Goal: Information Seeking & Learning: Check status

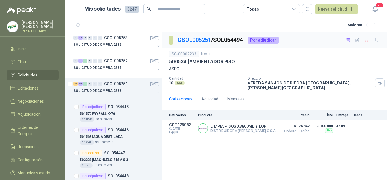
scroll to position [1100, 0]
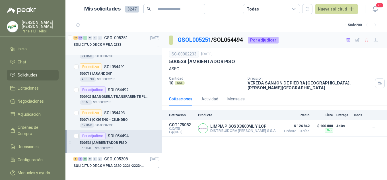
click at [156, 45] on button "button" at bounding box center [158, 46] width 5 height 5
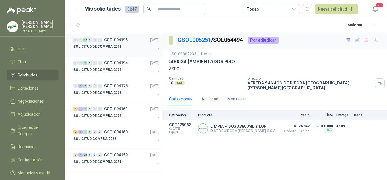
scroll to position [1011, 0]
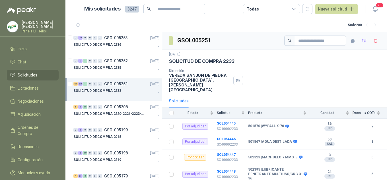
click at [148, 94] on div "SOLICITUD DE COMPRA 2233" at bounding box center [114, 90] width 82 height 7
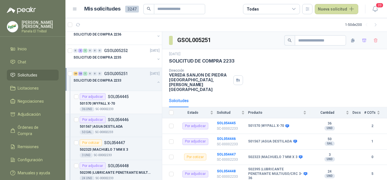
scroll to position [19, 0]
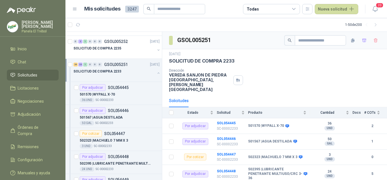
click at [156, 72] on button "button" at bounding box center [158, 73] width 5 height 5
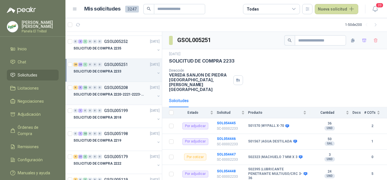
click at [156, 96] on button "button" at bounding box center [158, 96] width 5 height 5
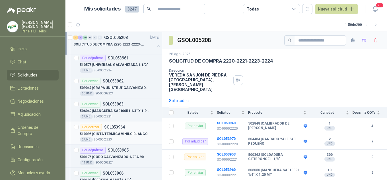
scroll to position [436, 0]
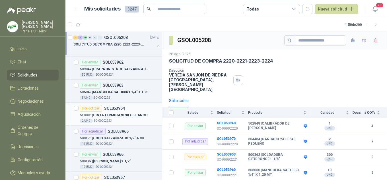
click at [123, 113] on p "510096 | CINTA TERMICA VINILO [PERSON_NAME]" at bounding box center [114, 115] width 68 height 5
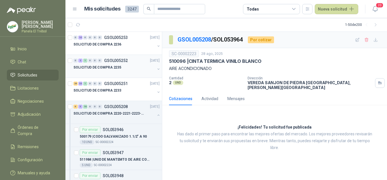
click at [156, 68] on button "button" at bounding box center [158, 69] width 5 height 5
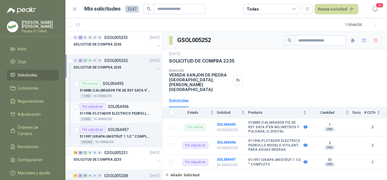
click at [132, 113] on p "511996 | FLOTADOR ELECTRICO PEDROLLO MODELO VIYILANT PARA AGUAS NEGRAS" at bounding box center [115, 113] width 71 height 5
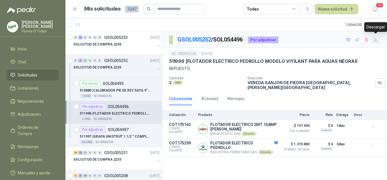
click at [376, 39] on icon "button" at bounding box center [375, 40] width 5 height 5
click at [118, 133] on div "Por adjudicar SOL054497 511997 | GRAPA UNISTRUT 1 1/2 “ COMPLETO 30 UND  SC-00…" at bounding box center [120, 135] width 80 height 18
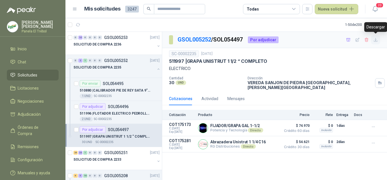
click at [377, 39] on icon "button" at bounding box center [375, 40] width 5 height 5
click at [156, 46] on button "button" at bounding box center [158, 46] width 5 height 5
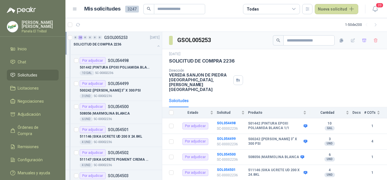
click at [156, 45] on button "button" at bounding box center [158, 46] width 5 height 5
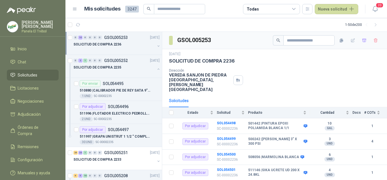
click at [156, 47] on button "button" at bounding box center [158, 46] width 5 height 5
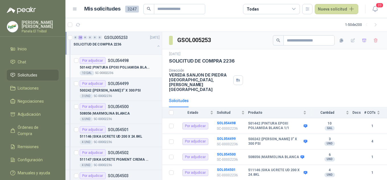
click at [130, 68] on p "501442 | PINTURA EPOXI POLIAMIDA [PERSON_NAME] 1/1" at bounding box center [115, 67] width 71 height 5
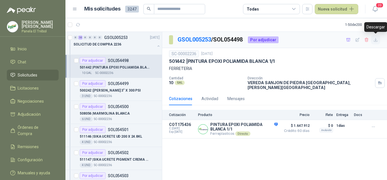
click at [376, 39] on icon "button" at bounding box center [375, 40] width 5 height 5
click at [114, 90] on p "500242 | [PERSON_NAME] 3" X 300 PSI" at bounding box center [110, 90] width 61 height 5
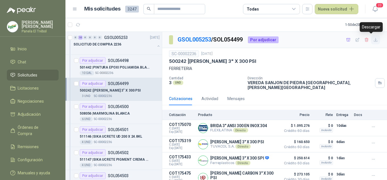
click at [373, 41] on icon "button" at bounding box center [375, 40] width 5 height 5
click at [131, 109] on div "Por adjudicar SOL054500" at bounding box center [120, 106] width 80 height 7
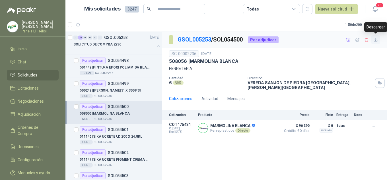
click at [376, 40] on icon "button" at bounding box center [375, 39] width 3 height 3
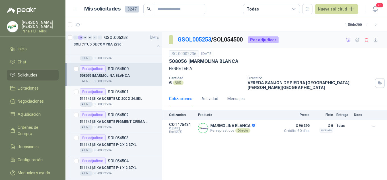
click at [111, 98] on p "511146 | SIKA UCRETE UD 200 X 24.8KL" at bounding box center [111, 98] width 63 height 5
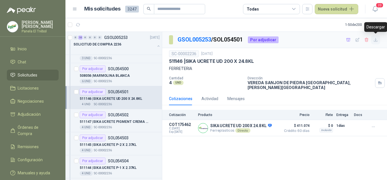
click at [375, 41] on icon "button" at bounding box center [375, 40] width 5 height 5
click at [114, 121] on p "511147 | SIKA UCRETE PIGMENT CREMA AMARILLO X 0.5 KL" at bounding box center [115, 121] width 71 height 5
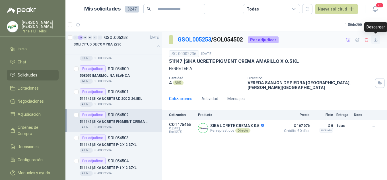
click at [375, 38] on icon "button" at bounding box center [375, 40] width 5 height 5
click at [116, 143] on p "511145 | SIKA UCRETE P-2 X 2.37KL" at bounding box center [108, 144] width 57 height 5
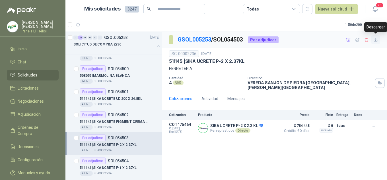
click at [376, 40] on icon "button" at bounding box center [375, 40] width 5 height 5
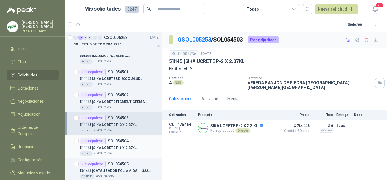
scroll to position [76, 0]
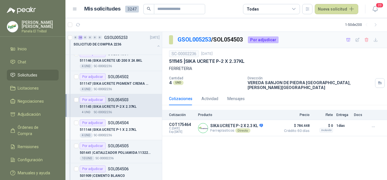
click at [128, 131] on p "511144 | SIKA UCRETE P-1 X 2.37KL" at bounding box center [108, 129] width 57 height 5
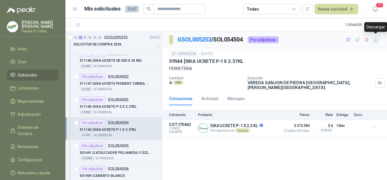
click at [375, 40] on icon "button" at bounding box center [375, 39] width 3 height 3
click at [98, 153] on p "501441 | CATALIZADOR POLIAMIDA 113229 X 1/4" at bounding box center [115, 152] width 71 height 5
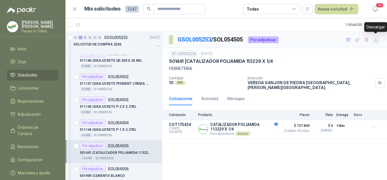
click at [375, 39] on icon "button" at bounding box center [375, 40] width 5 height 5
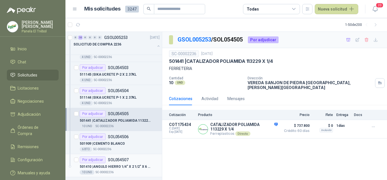
scroll to position [133, 0]
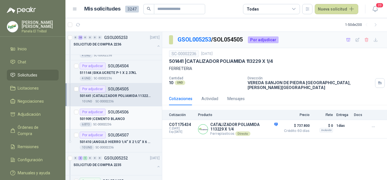
click at [119, 117] on p "501909 | CEMENTO [PERSON_NAME]" at bounding box center [102, 118] width 45 height 5
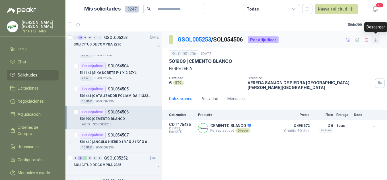
click at [376, 42] on icon "button" at bounding box center [375, 40] width 5 height 5
click at [119, 146] on div "10 UND  SC-00002236" at bounding box center [120, 147] width 80 height 5
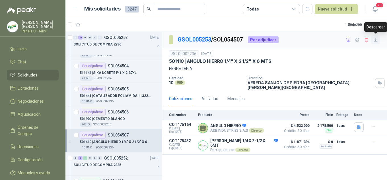
click at [376, 40] on icon "button" at bounding box center [375, 40] width 5 height 5
